Goal: Navigation & Orientation: Find specific page/section

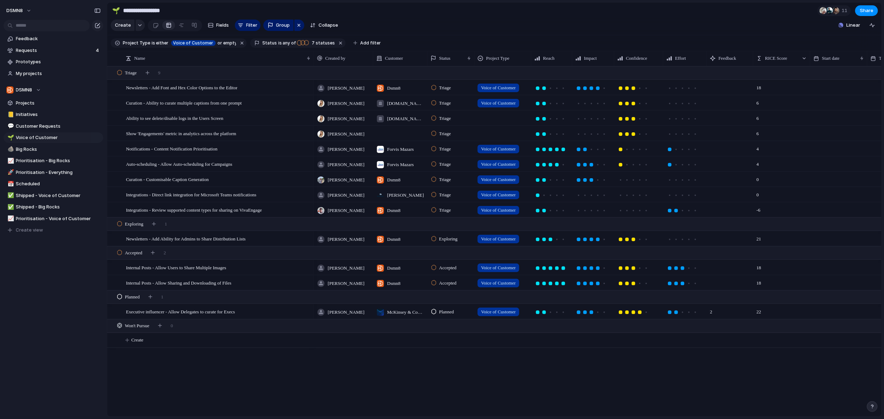
click at [493, 118] on div at bounding box center [503, 117] width 56 height 12
click at [505, 159] on span "Voice of Customer" at bounding box center [512, 159] width 42 height 7
click at [503, 133] on div at bounding box center [503, 132] width 56 height 12
click at [504, 174] on span "Voice of Customer" at bounding box center [512, 174] width 42 height 7
click at [35, 148] on span "Big Rocks" at bounding box center [58, 149] width 85 height 7
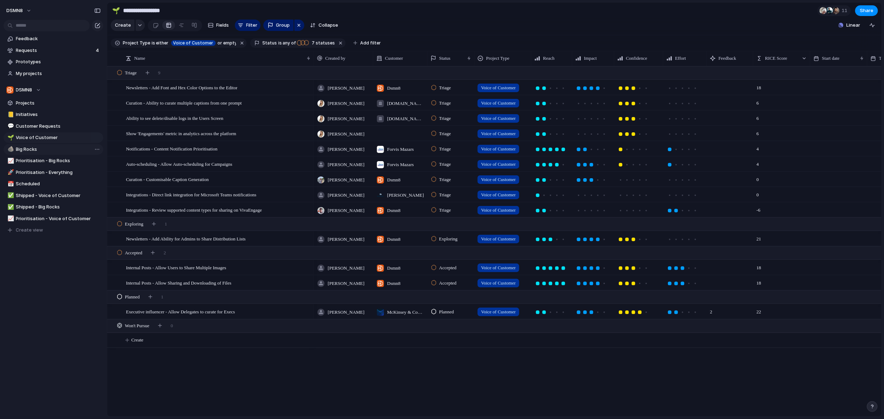
type input "*********"
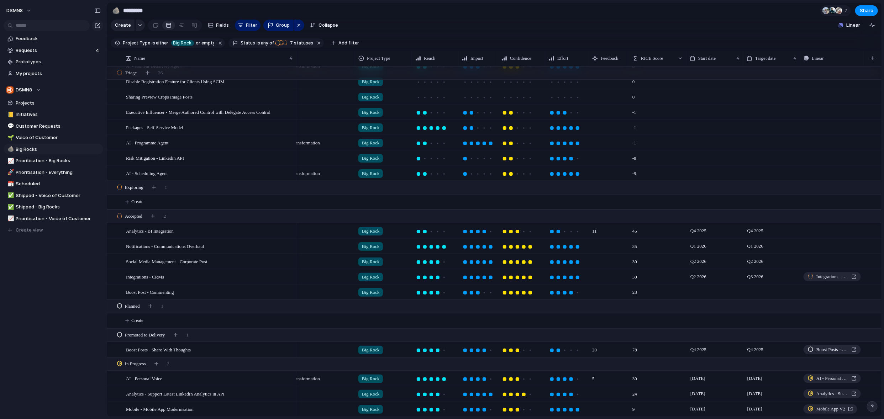
click at [4, 144] on link "🪨 Big Rocks" at bounding box center [54, 149] width 100 height 11
